Goal: Transaction & Acquisition: Purchase product/service

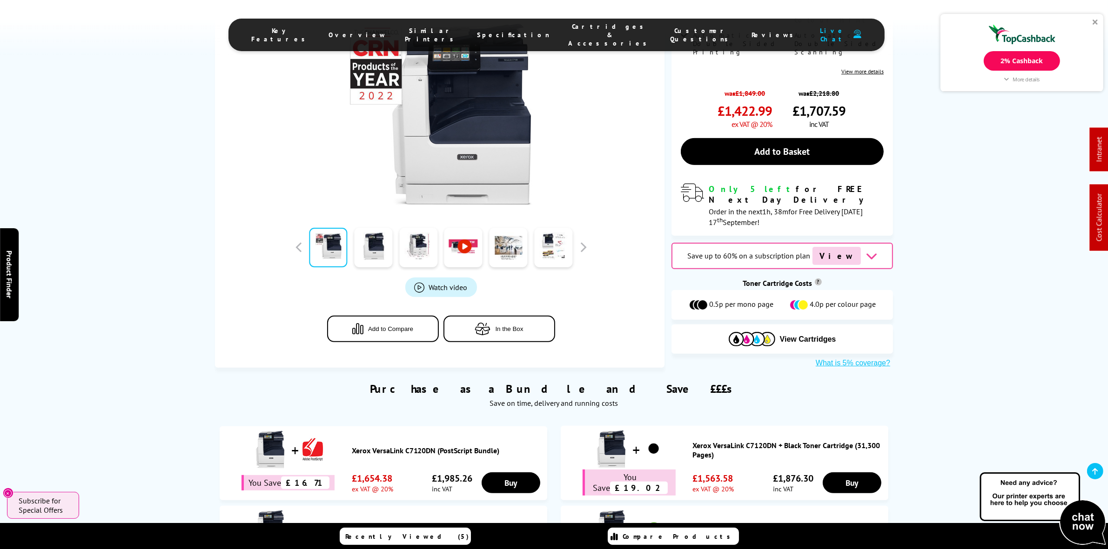
click at [756, 325] on div "View Cartridges" at bounding box center [781, 339] width 221 height 29
click at [761, 332] on img at bounding box center [752, 339] width 47 height 14
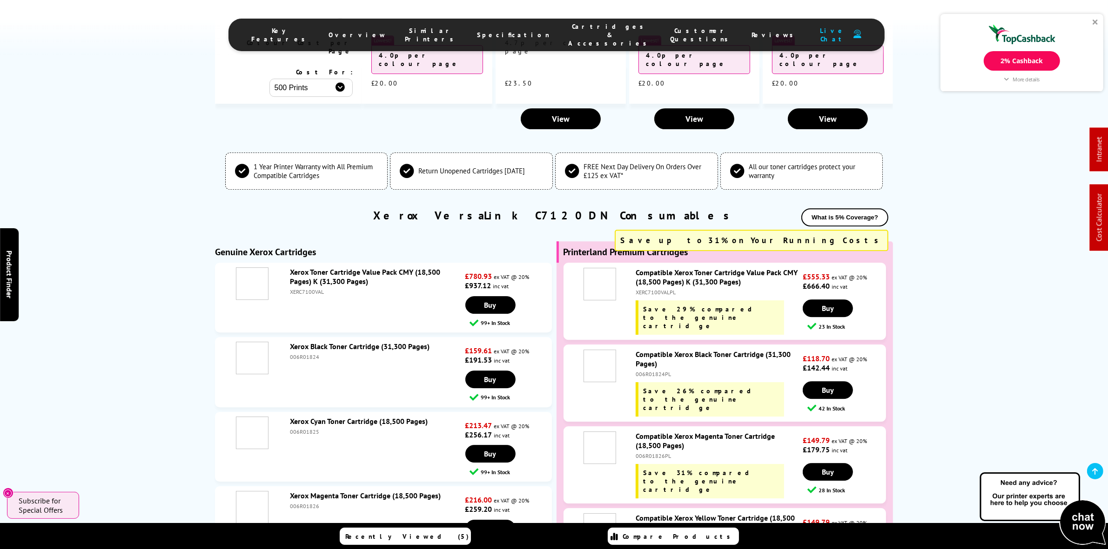
scroll to position [3483, 0]
